Goal: Transaction & Acquisition: Purchase product/service

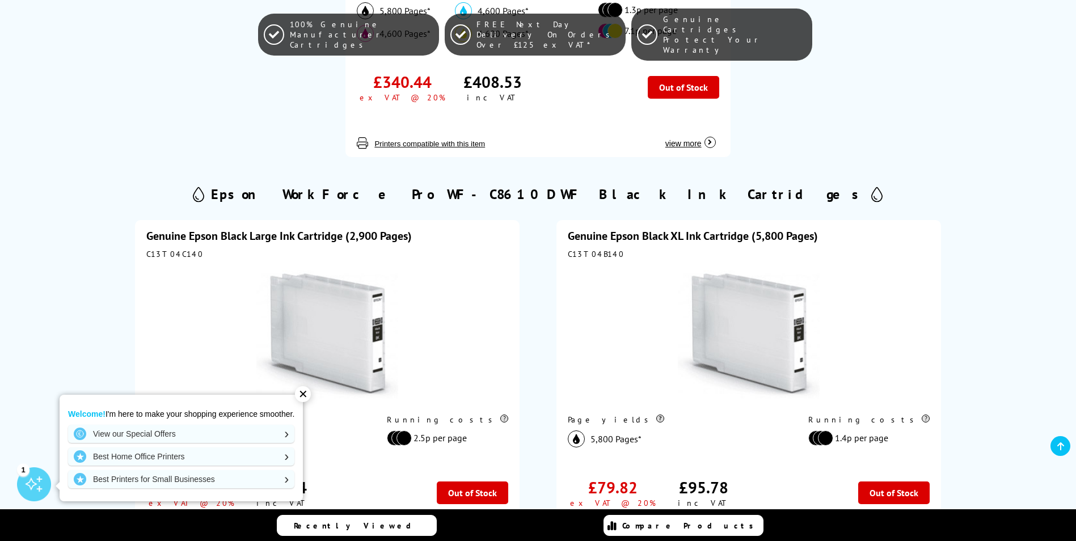
scroll to position [695, 0]
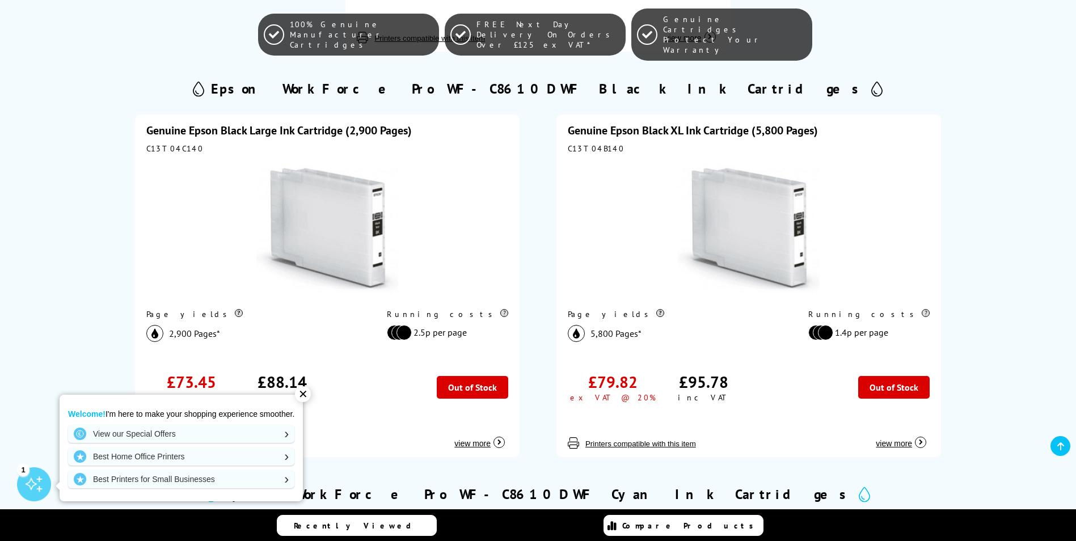
click at [304, 393] on div "✕" at bounding box center [303, 394] width 16 height 16
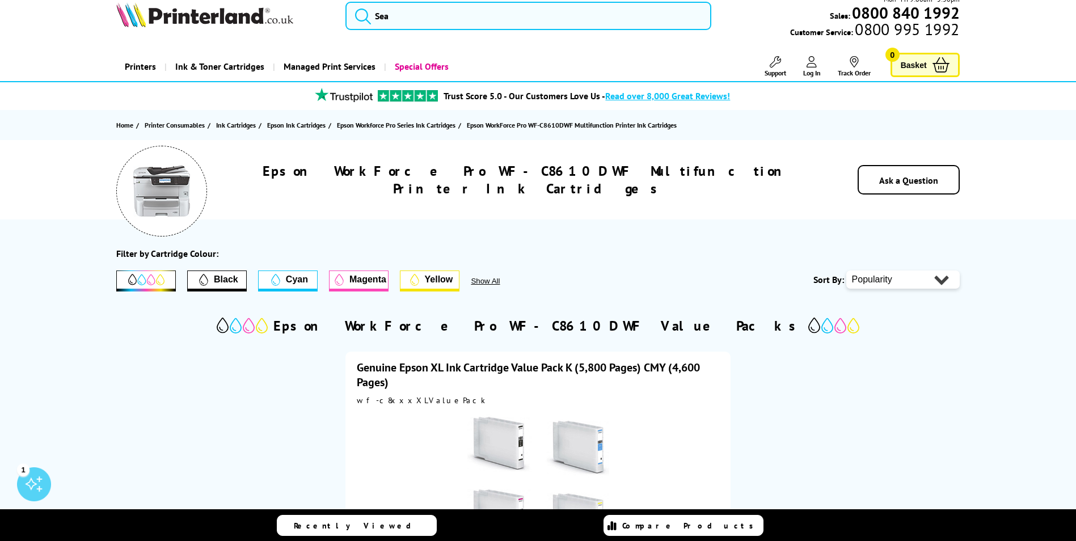
scroll to position [0, 0]
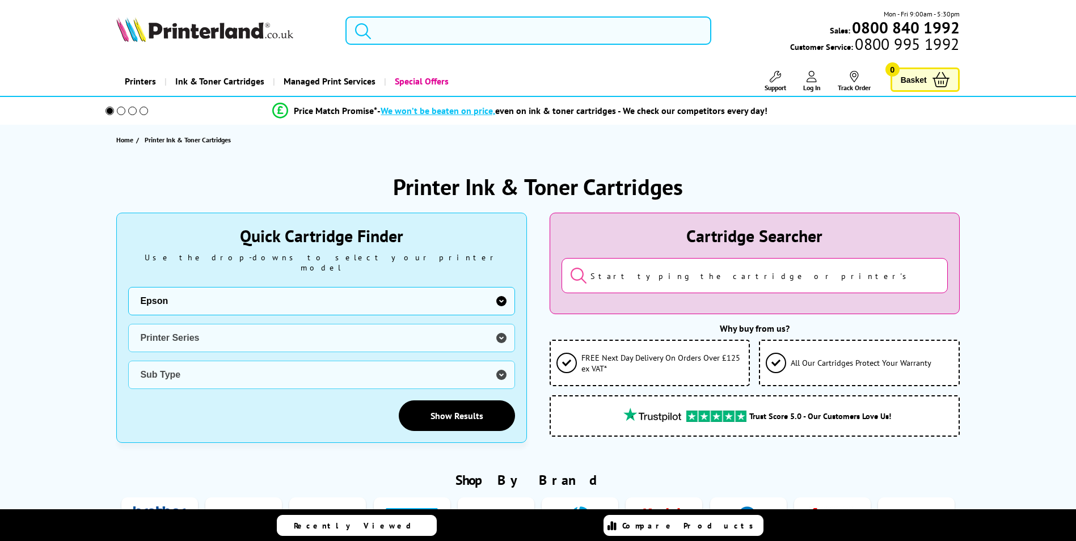
select select "0"
